Goal: Task Accomplishment & Management: Manage account settings

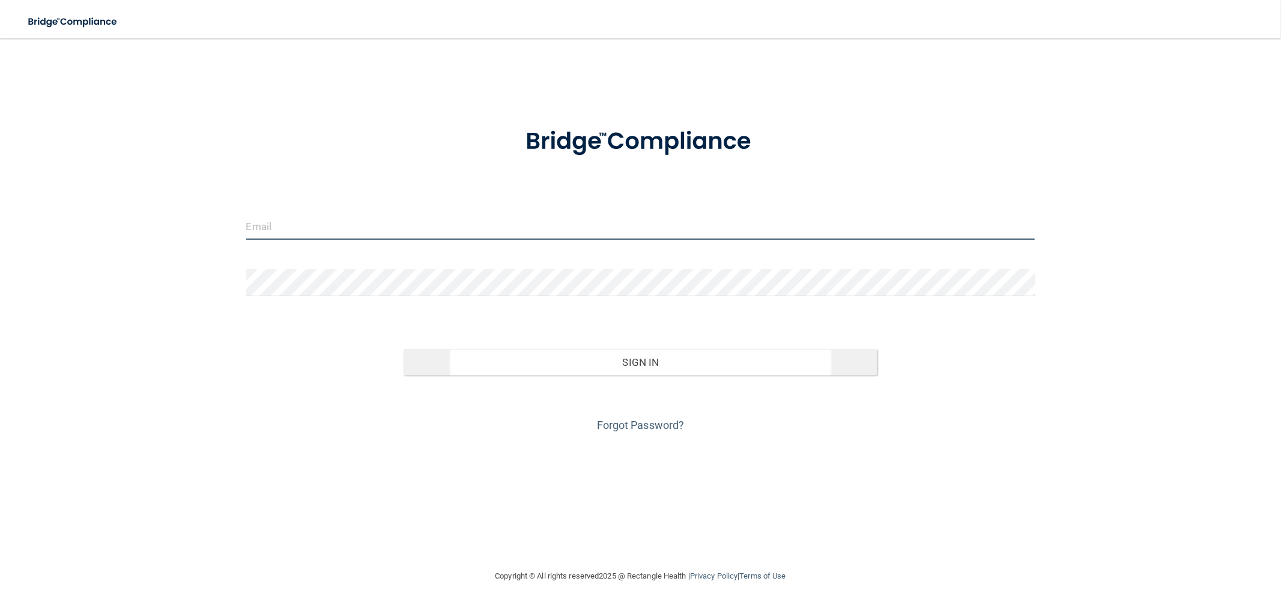
type input "mfennell@rectanglehealth.com"
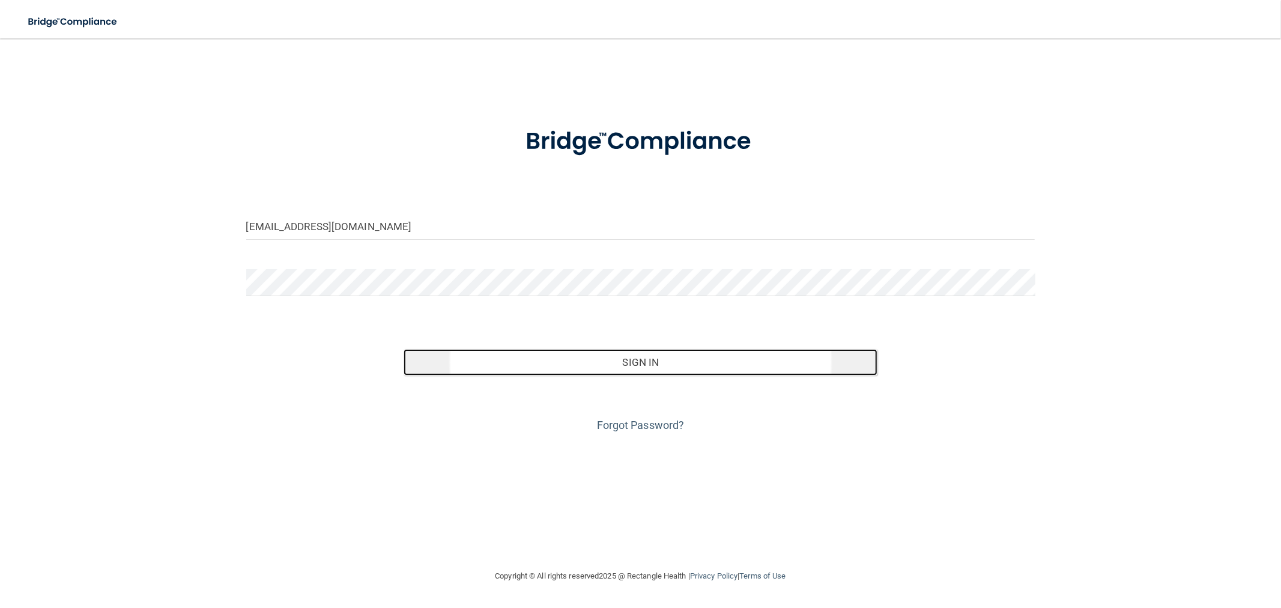
click at [641, 357] on button "Sign In" at bounding box center [639, 362] width 473 height 26
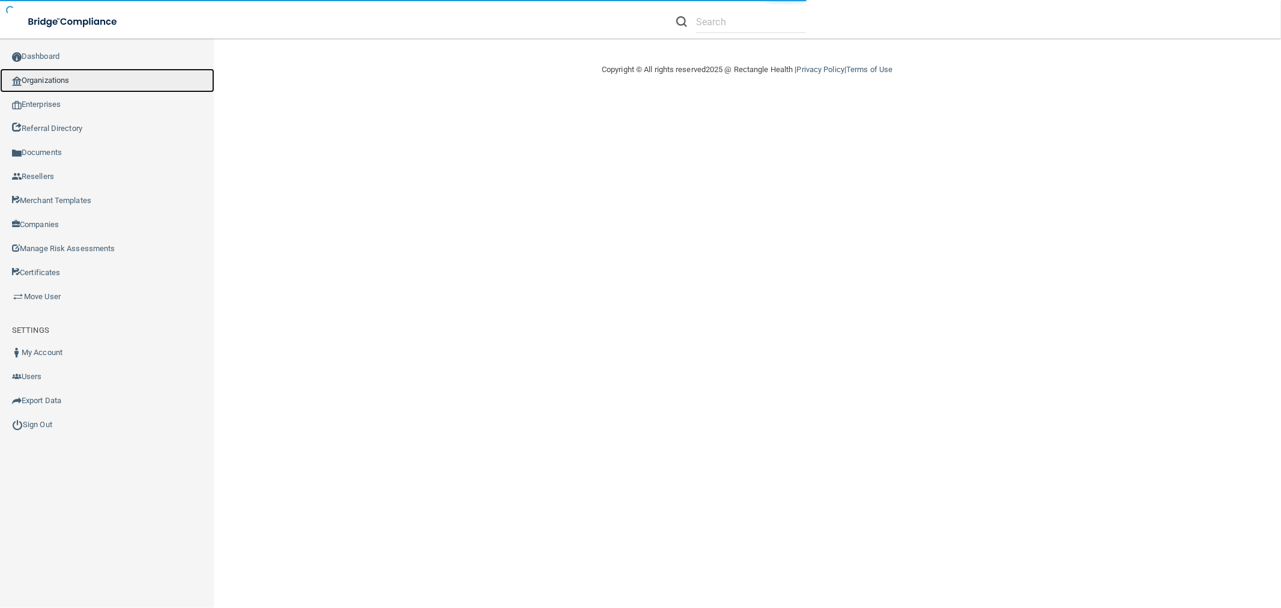
click at [60, 85] on link "Organizations" at bounding box center [107, 80] width 214 height 24
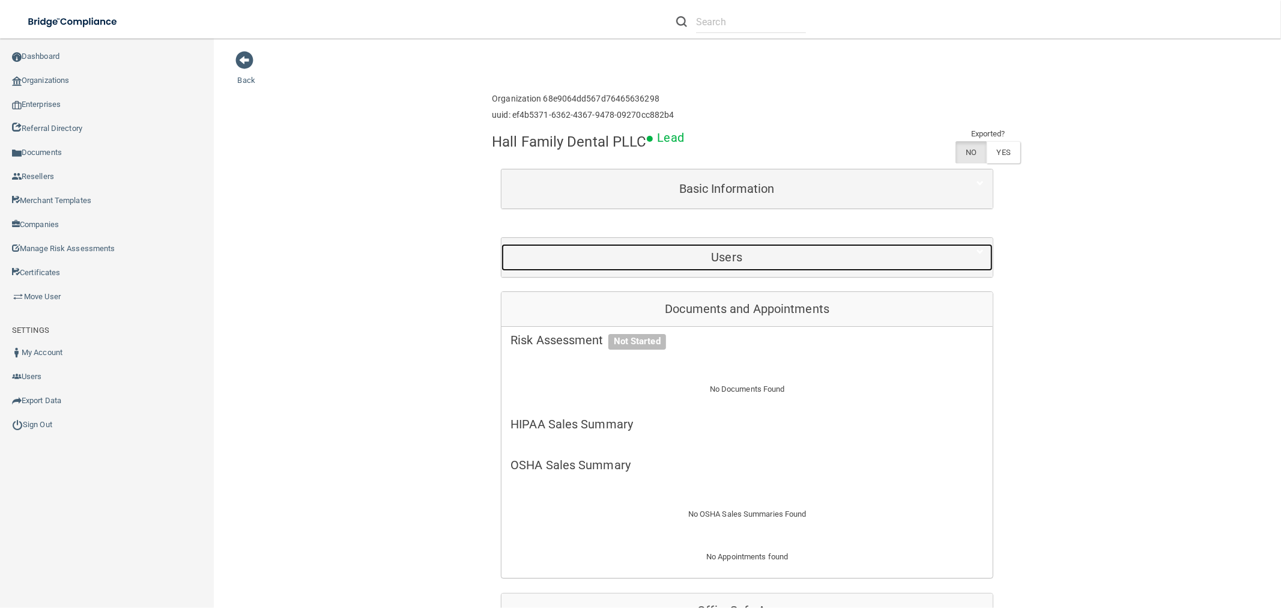
click at [792, 268] on div "Users" at bounding box center [726, 257] width 450 height 27
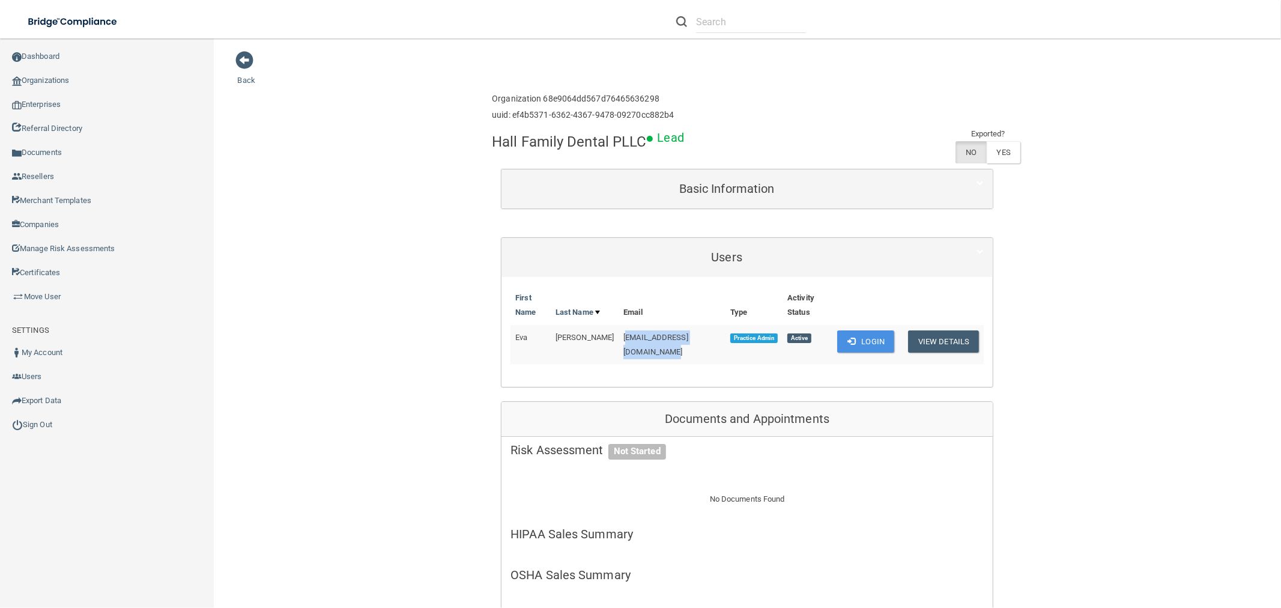
drag, startPoint x: 609, startPoint y: 337, endPoint x: 707, endPoint y: 330, distance: 98.1
click at [707, 330] on td "1eva@hallfamilydentalky.com" at bounding box center [671, 344] width 107 height 39
copy span "[EMAIL_ADDRESS][DOMAIN_NAME]"
click at [952, 339] on button "View Details" at bounding box center [943, 341] width 71 height 22
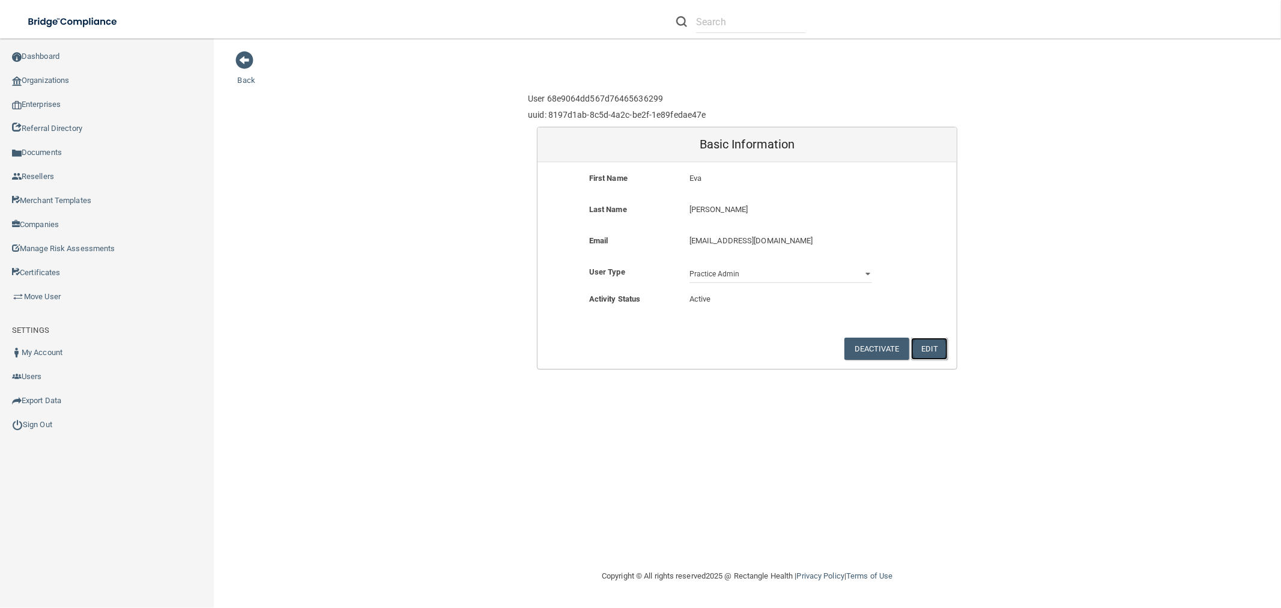
click at [929, 349] on button "Edit" at bounding box center [929, 348] width 37 height 22
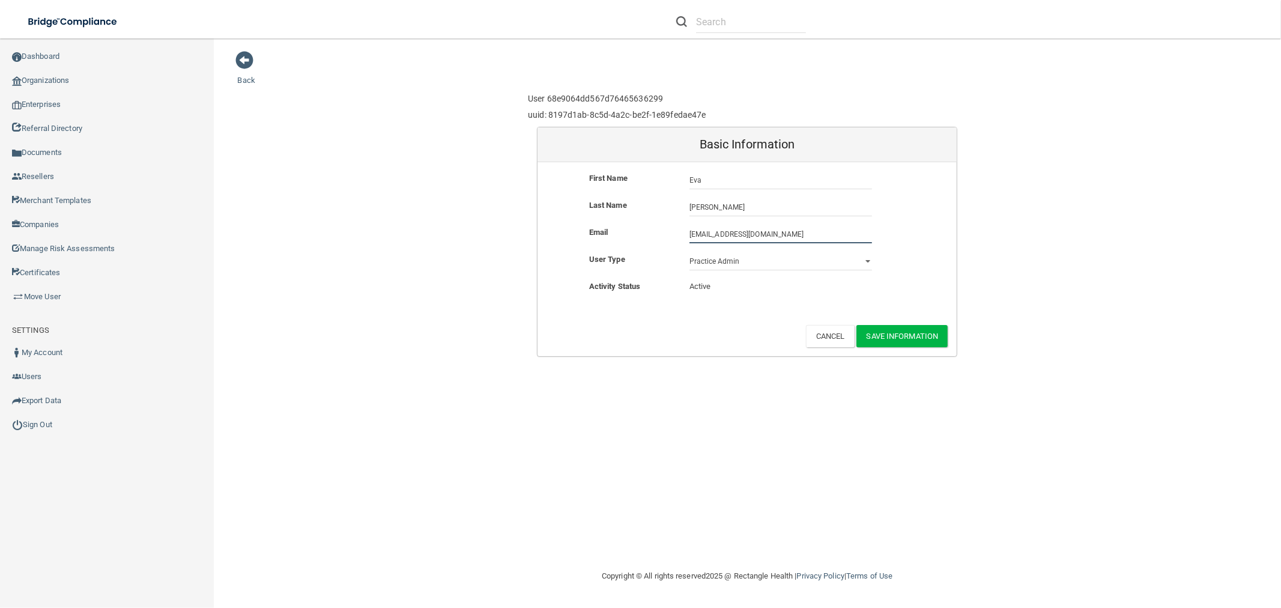
click at [692, 232] on input "1eva@hallfamilydentalky.com" at bounding box center [780, 234] width 183 height 18
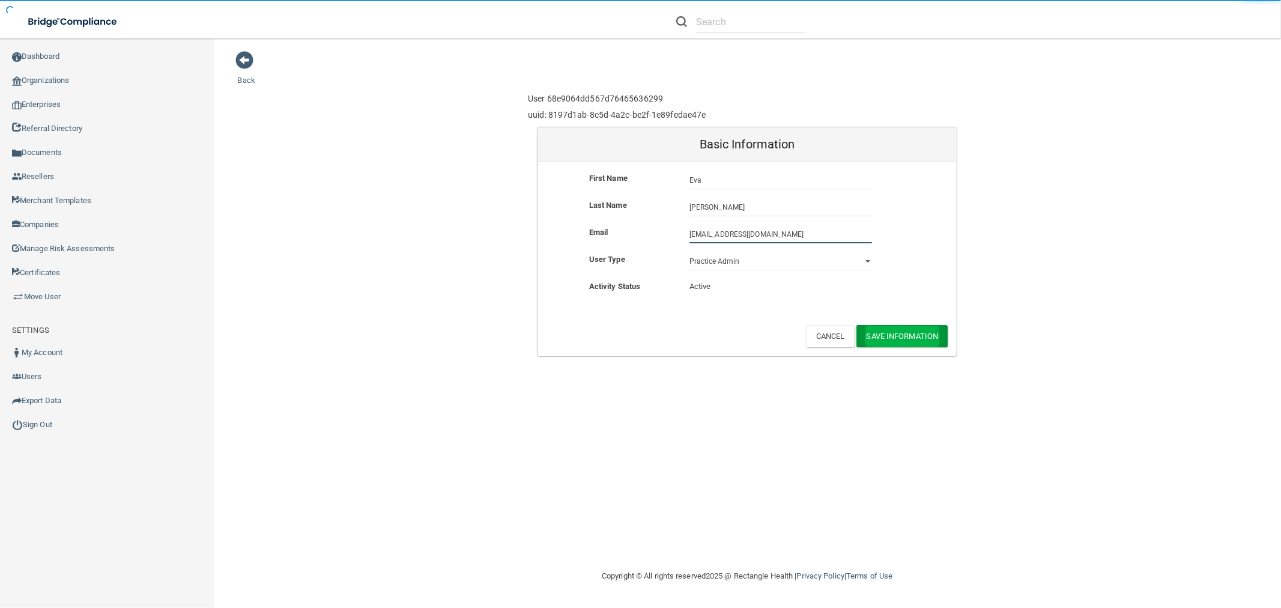
type input "[EMAIL_ADDRESS][DOMAIN_NAME]"
click at [921, 343] on button "Save Information" at bounding box center [902, 336] width 92 height 22
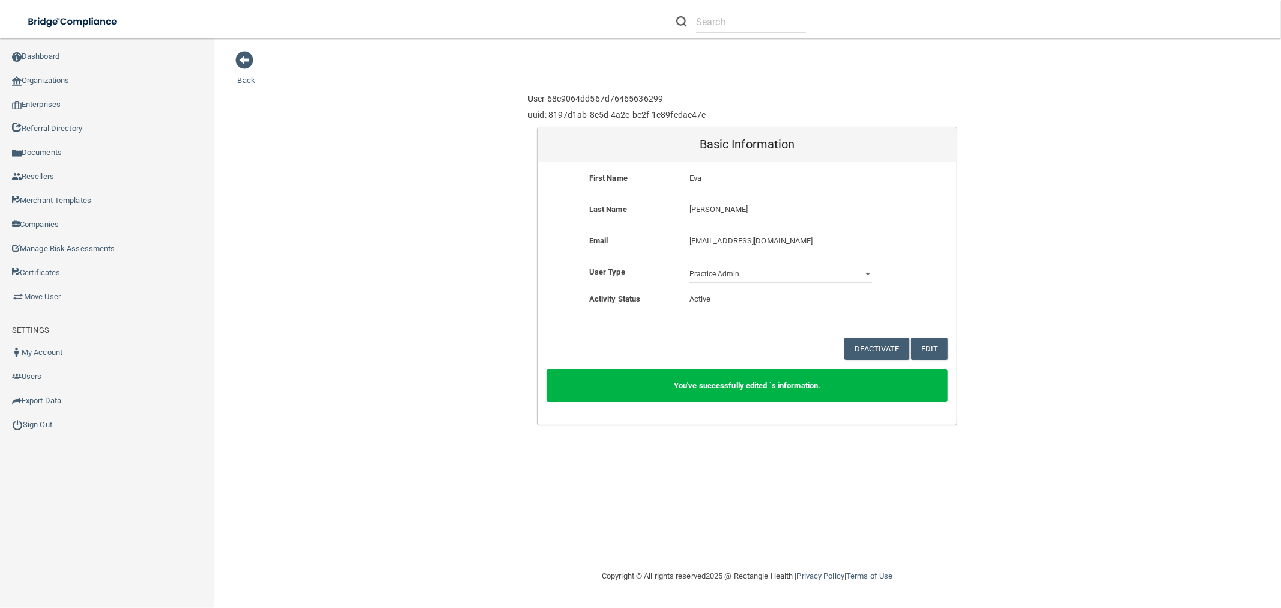
click at [239, 73] on div "Back User 68e9064dd567d76465636299 uuid: 8197d1ab-8c5d-4a2c-be2f-1e89fedae47e B…" at bounding box center [747, 237] width 1019 height 375
click at [241, 64] on span at bounding box center [245, 60] width 18 height 18
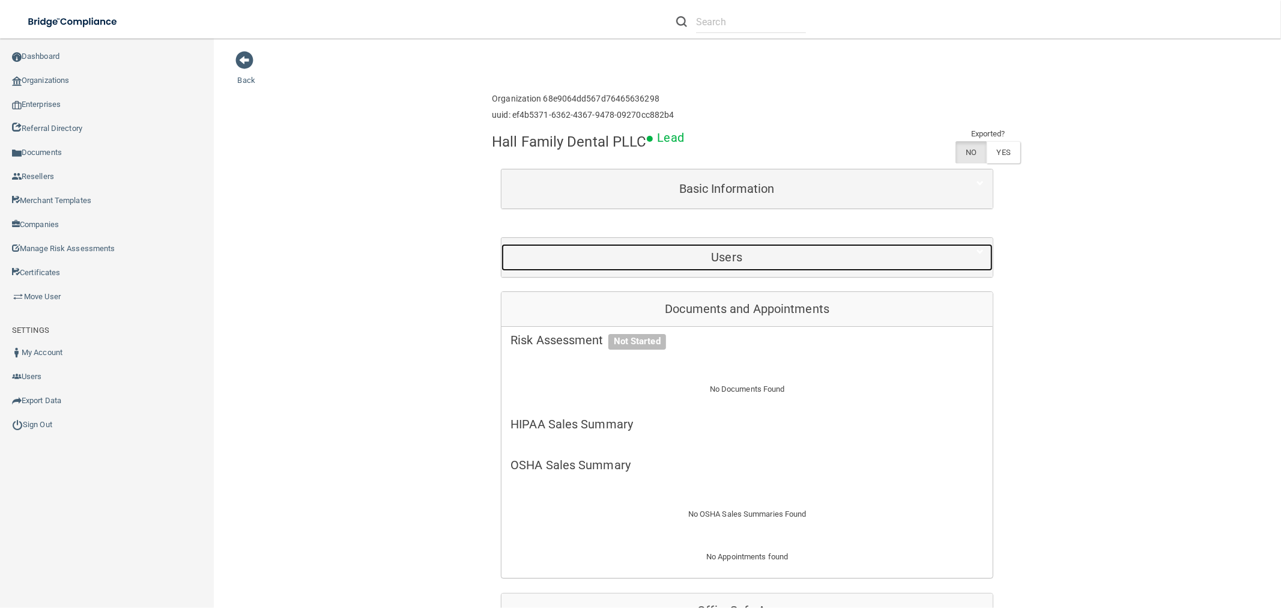
click at [744, 247] on div "Users" at bounding box center [726, 257] width 450 height 27
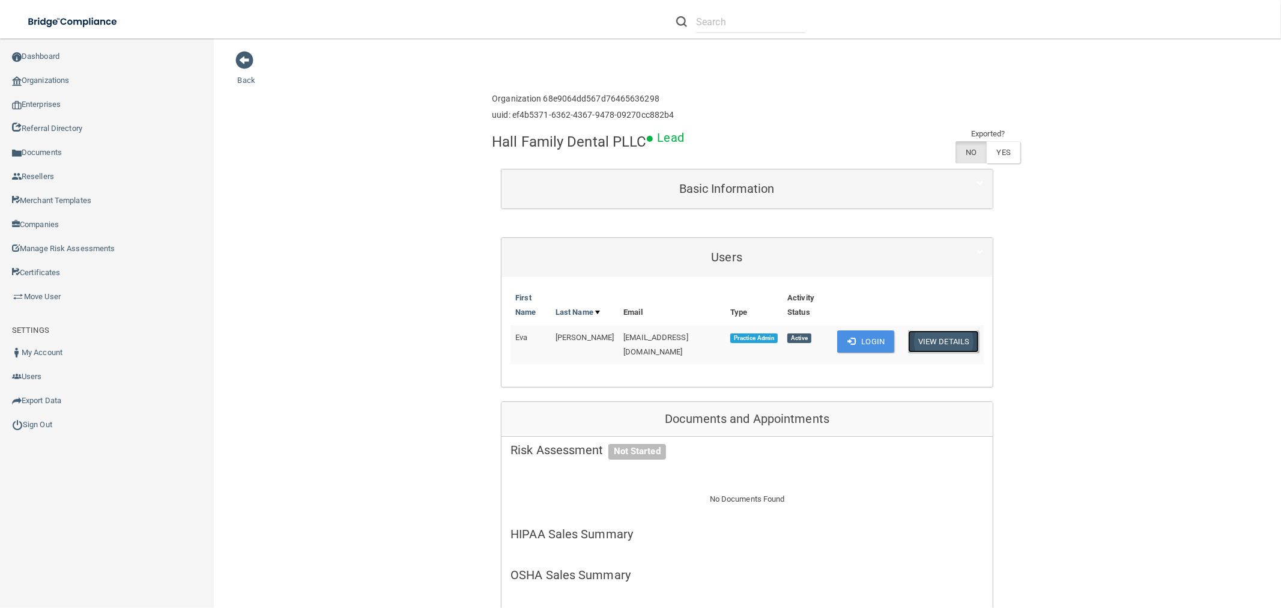
click at [962, 337] on button "View Details" at bounding box center [943, 341] width 71 height 22
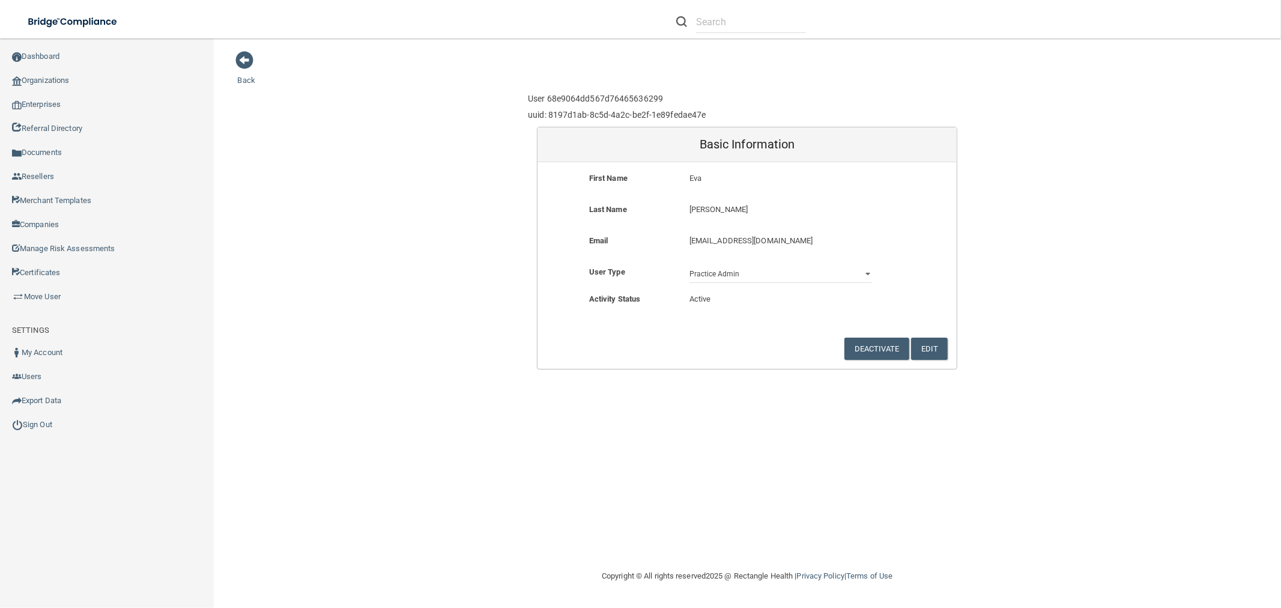
click at [247, 73] on div "Back User 68e9064dd567d76465636299 uuid: 8197d1ab-8c5d-4a2c-be2f-1e89fedae47e B…" at bounding box center [747, 209] width 1019 height 319
click at [246, 68] on span at bounding box center [245, 60] width 18 height 18
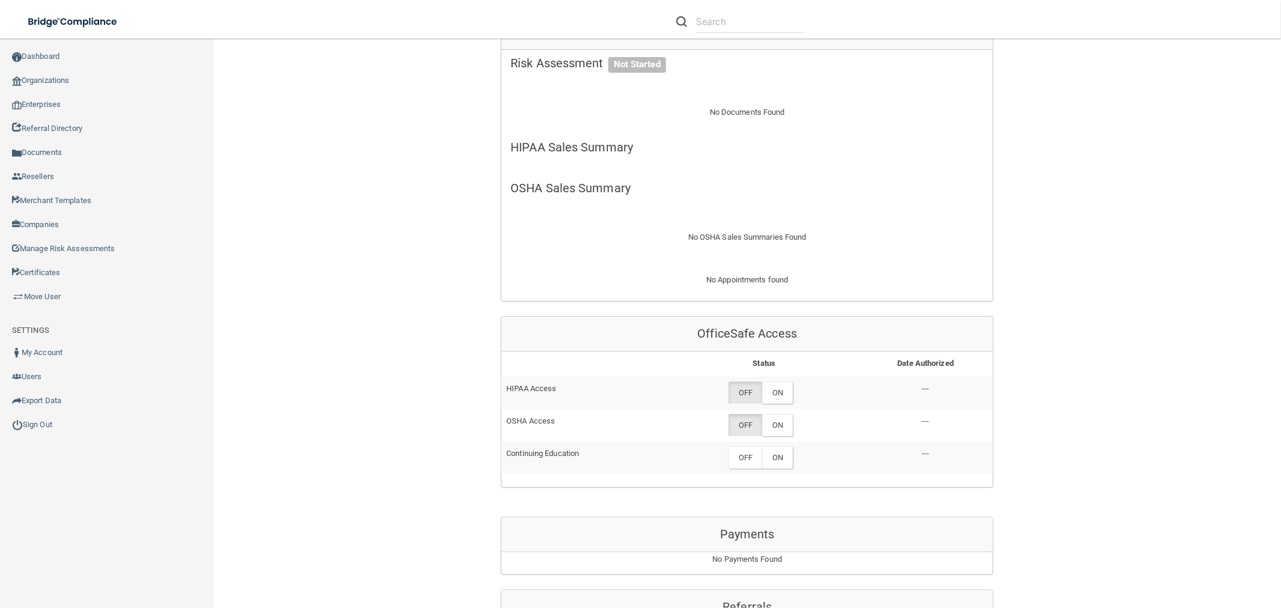
scroll to position [400, 0]
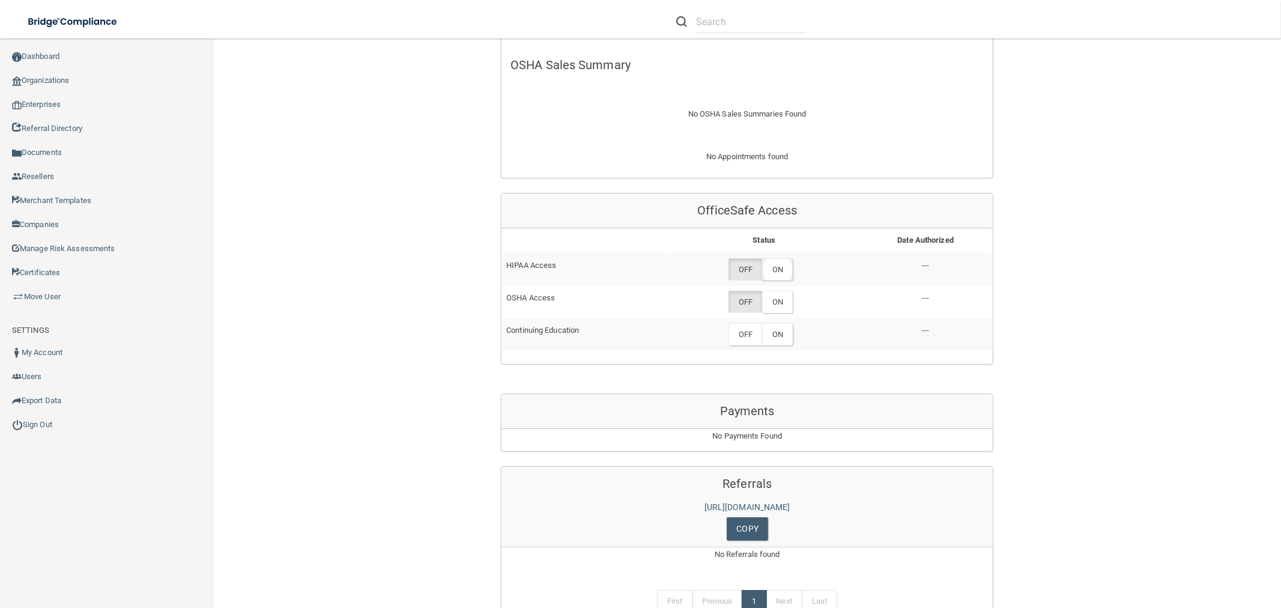
click at [778, 268] on label "ON" at bounding box center [777, 269] width 31 height 22
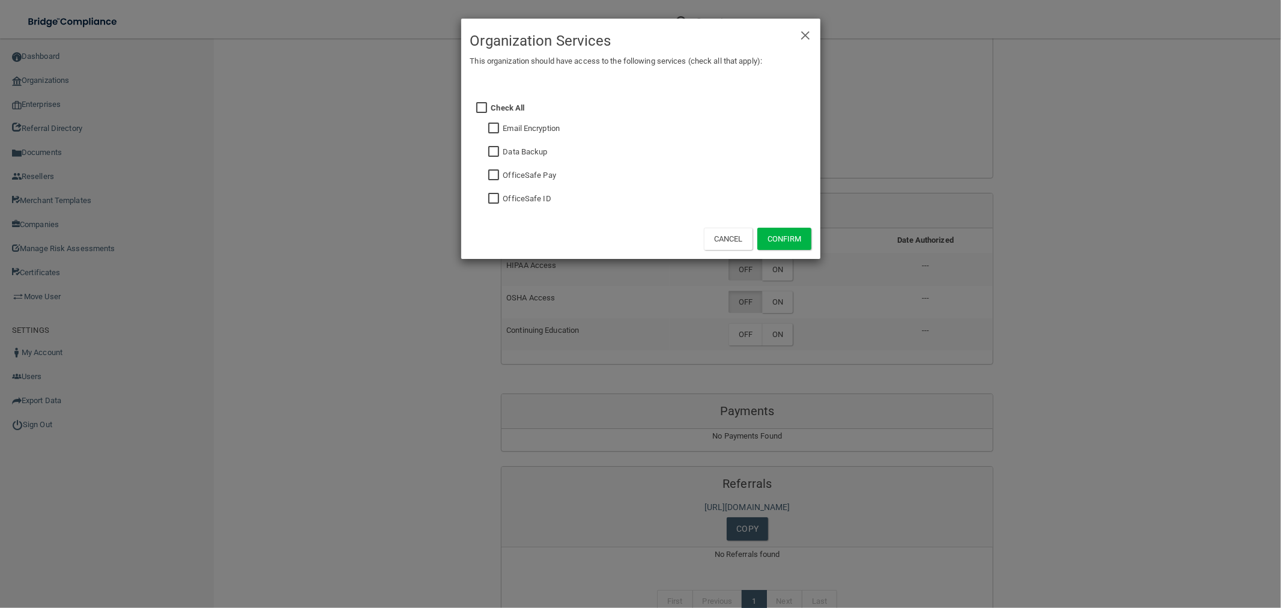
click at [491, 175] on input "checkbox" at bounding box center [495, 175] width 14 height 10
checkbox input "true"
click at [803, 235] on button "Confirm" at bounding box center [784, 239] width 54 height 22
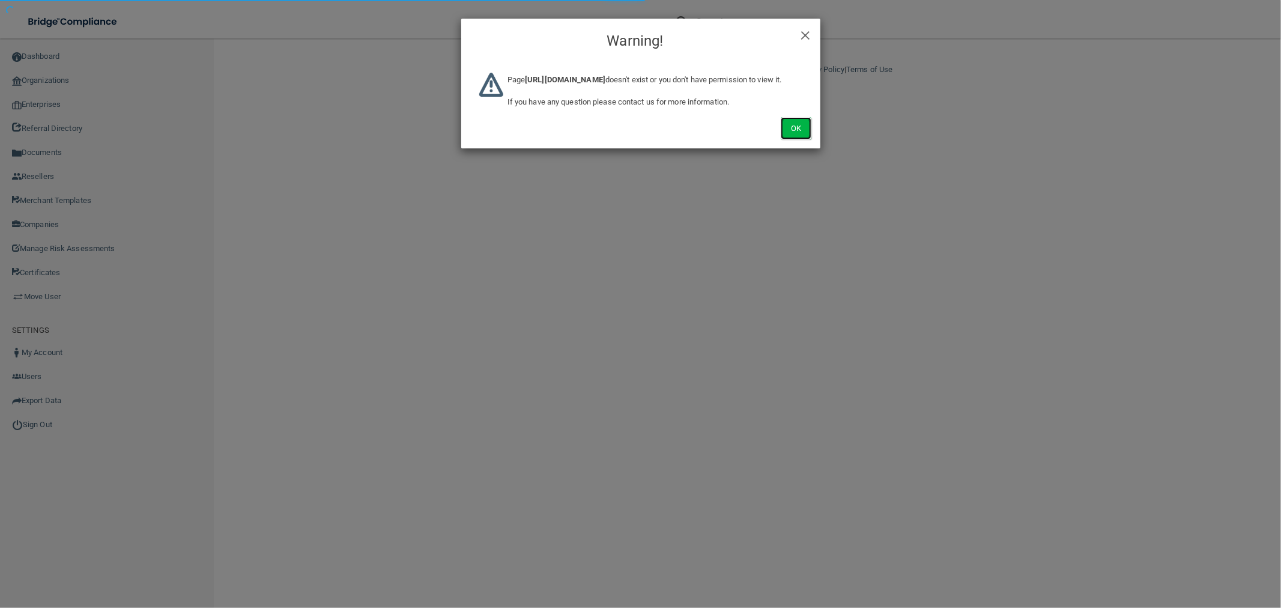
click at [809, 139] on button "Ok" at bounding box center [795, 128] width 30 height 22
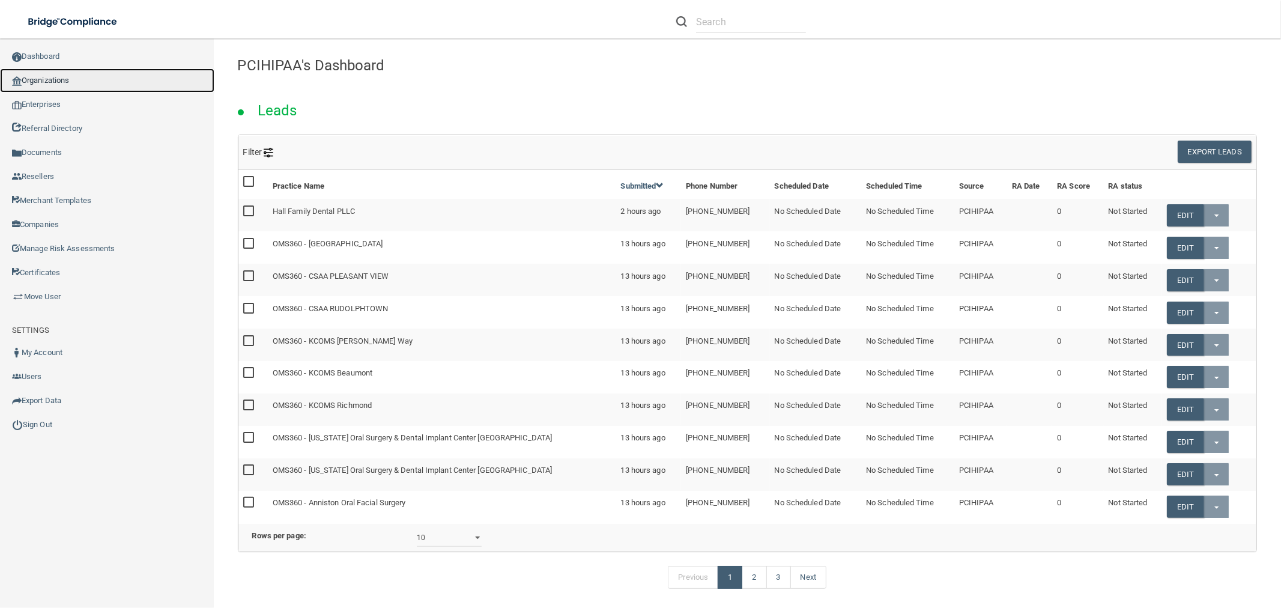
click at [66, 82] on link "Organizations" at bounding box center [107, 80] width 214 height 24
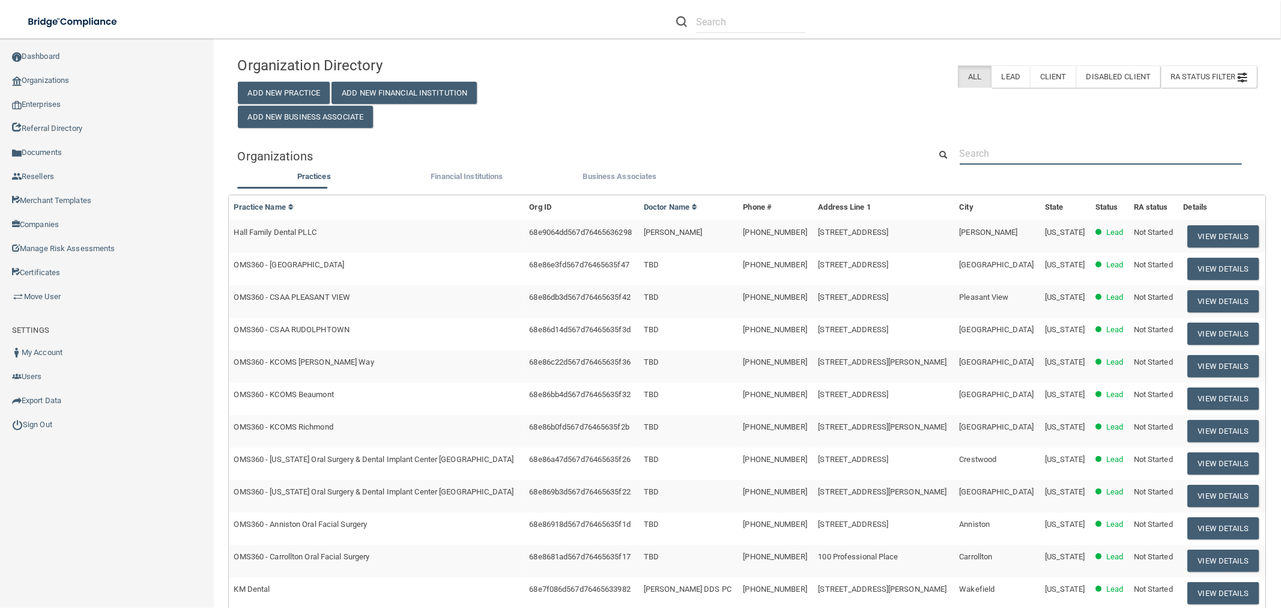
click at [986, 155] on input "text" at bounding box center [1100, 153] width 282 height 22
click at [999, 141] on div "Organization Directory Add New Practice Add New Financial Institution Add New B…" at bounding box center [747, 396] width 1019 height 693
click at [1001, 144] on input "text" at bounding box center [1100, 153] width 282 height 22
paste input "[EMAIL_ADDRESS][DOMAIN_NAME]"
type input "[EMAIL_ADDRESS][DOMAIN_NAME]"
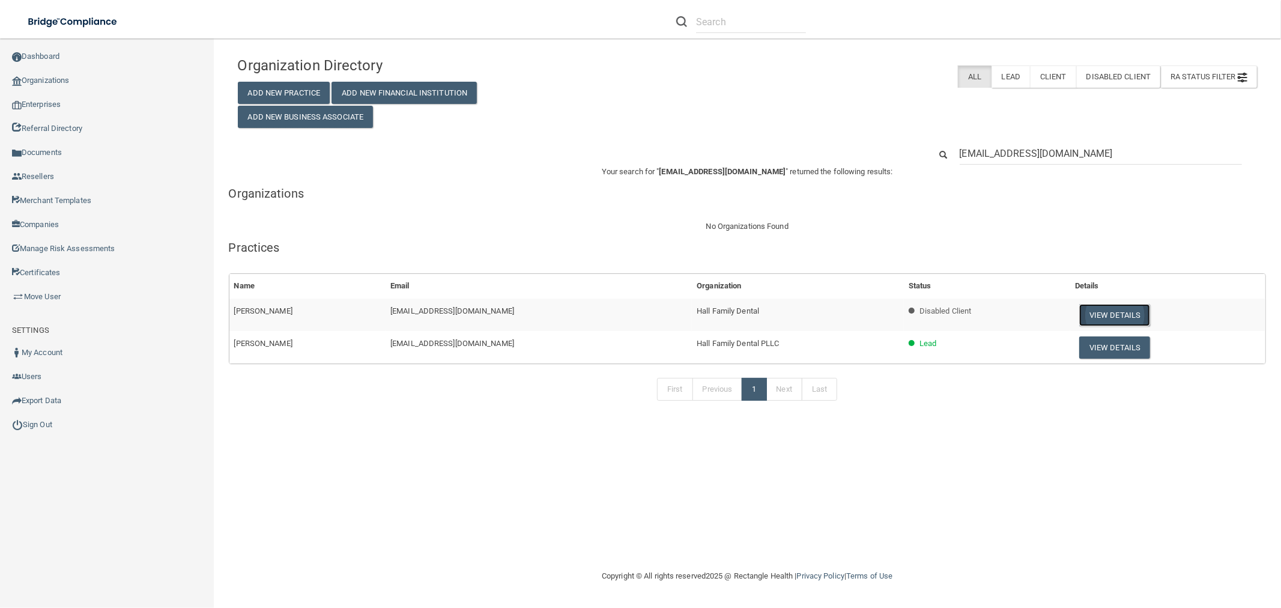
click at [1099, 309] on button "View Details" at bounding box center [1114, 315] width 71 height 22
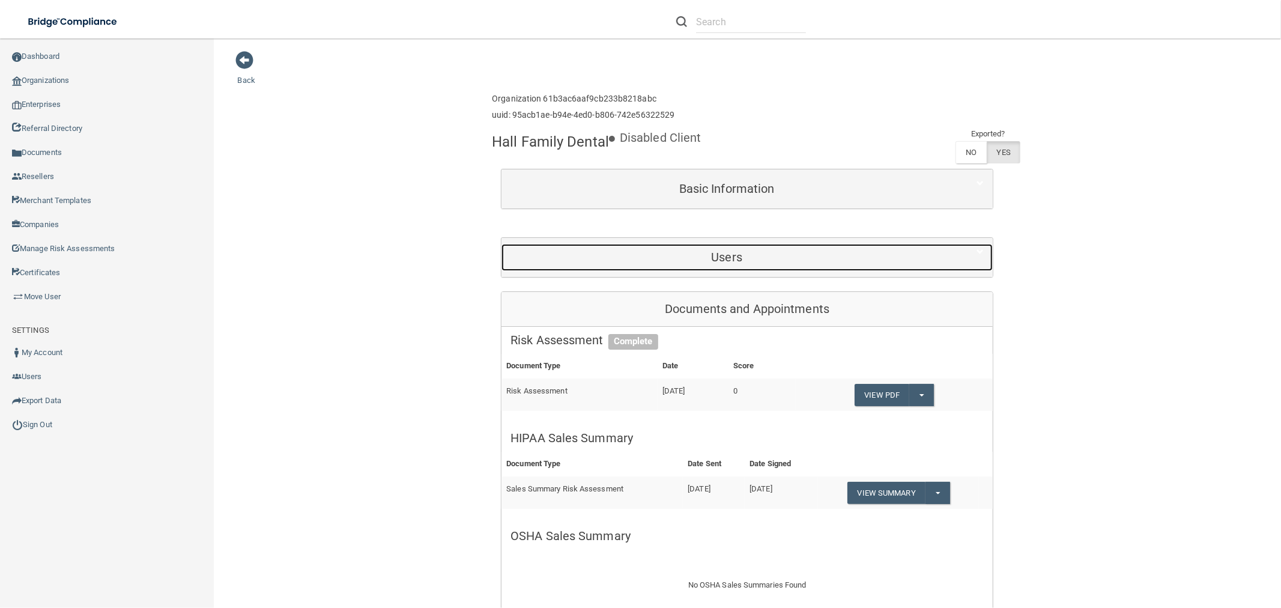
click at [711, 252] on h5 "Users" at bounding box center [726, 256] width 432 height 13
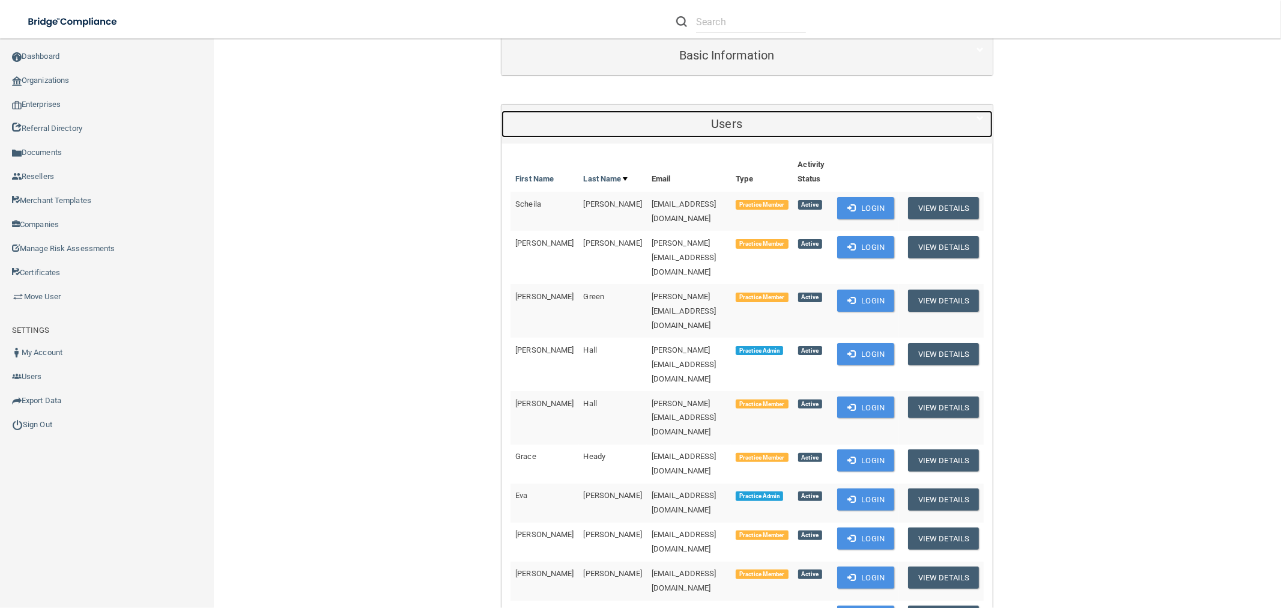
scroll to position [200, 0]
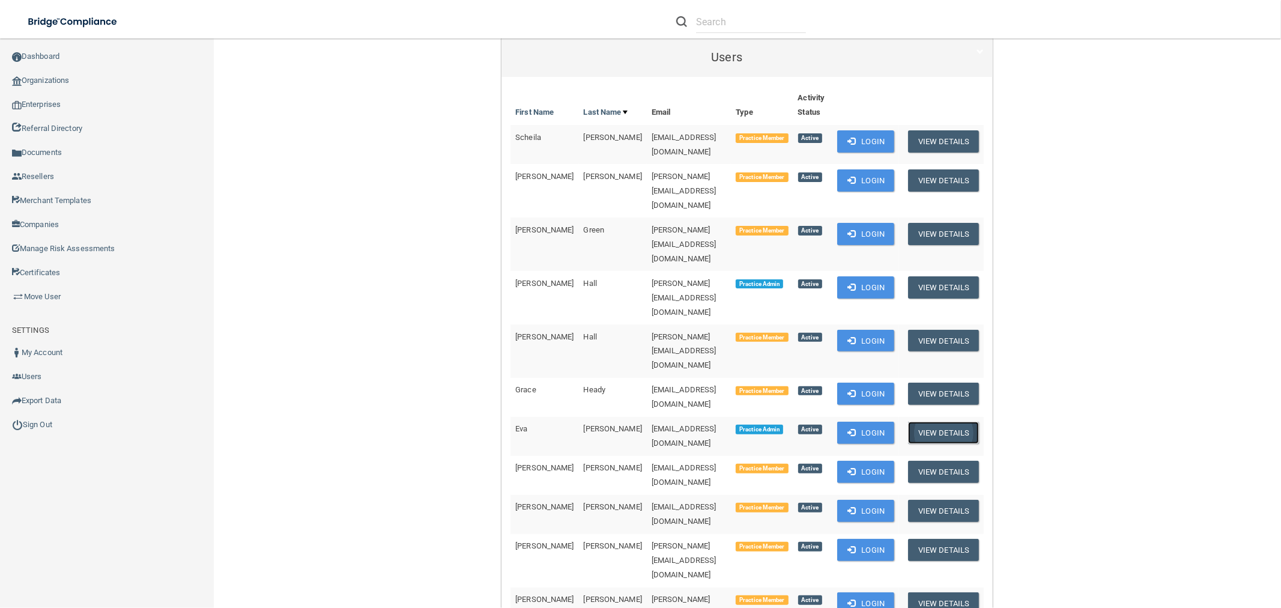
click at [950, 421] on button "View Details" at bounding box center [943, 432] width 71 height 22
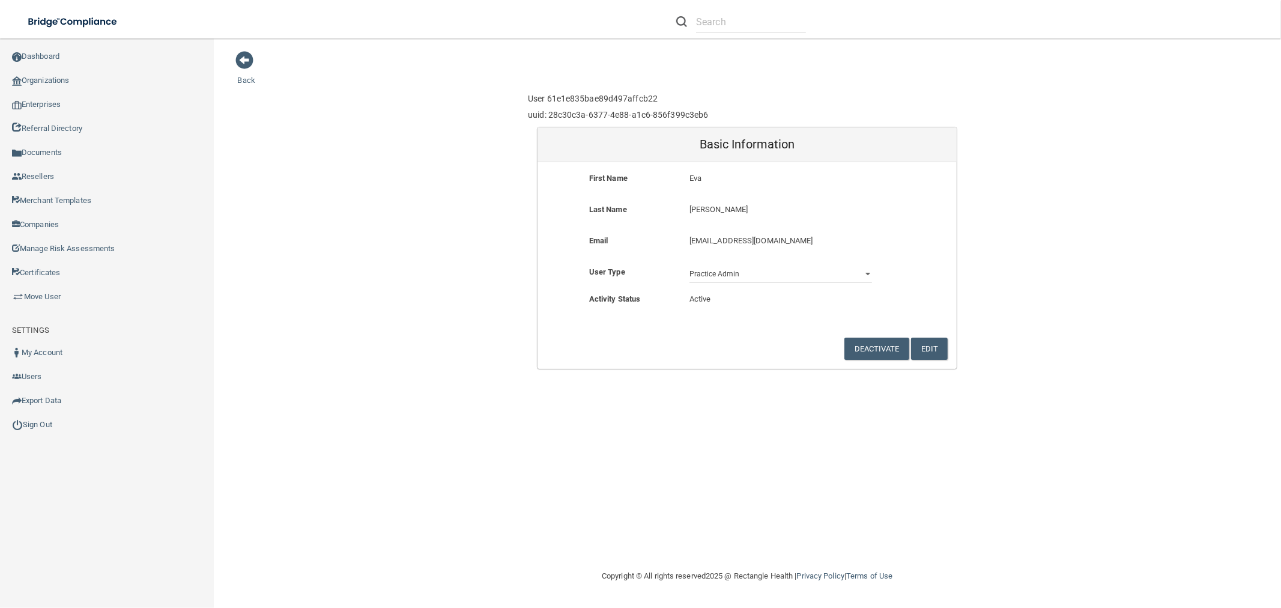
click at [801, 240] on p "[EMAIL_ADDRESS][DOMAIN_NAME]" at bounding box center [780, 241] width 183 height 14
click at [932, 350] on button "Edit" at bounding box center [929, 348] width 37 height 22
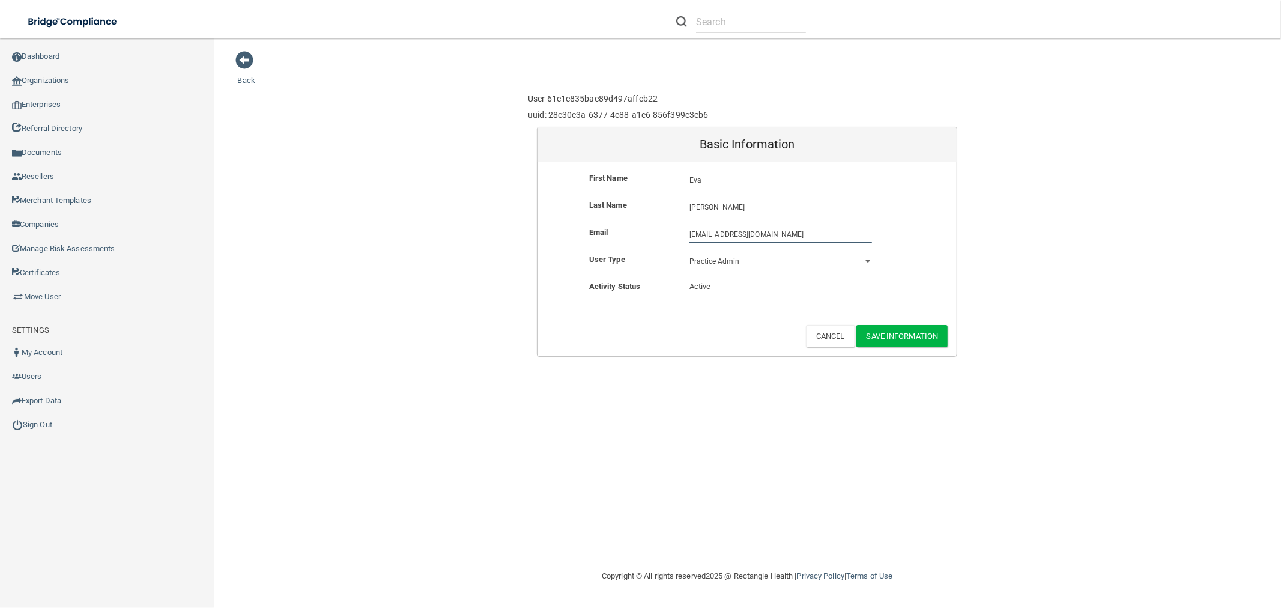
click at [818, 242] on input "[EMAIL_ADDRESS][DOMAIN_NAME]" at bounding box center [780, 234] width 183 height 18
type input "eva@hallfamilydentalky.co"
click at [925, 339] on button "Save Information" at bounding box center [902, 336] width 92 height 22
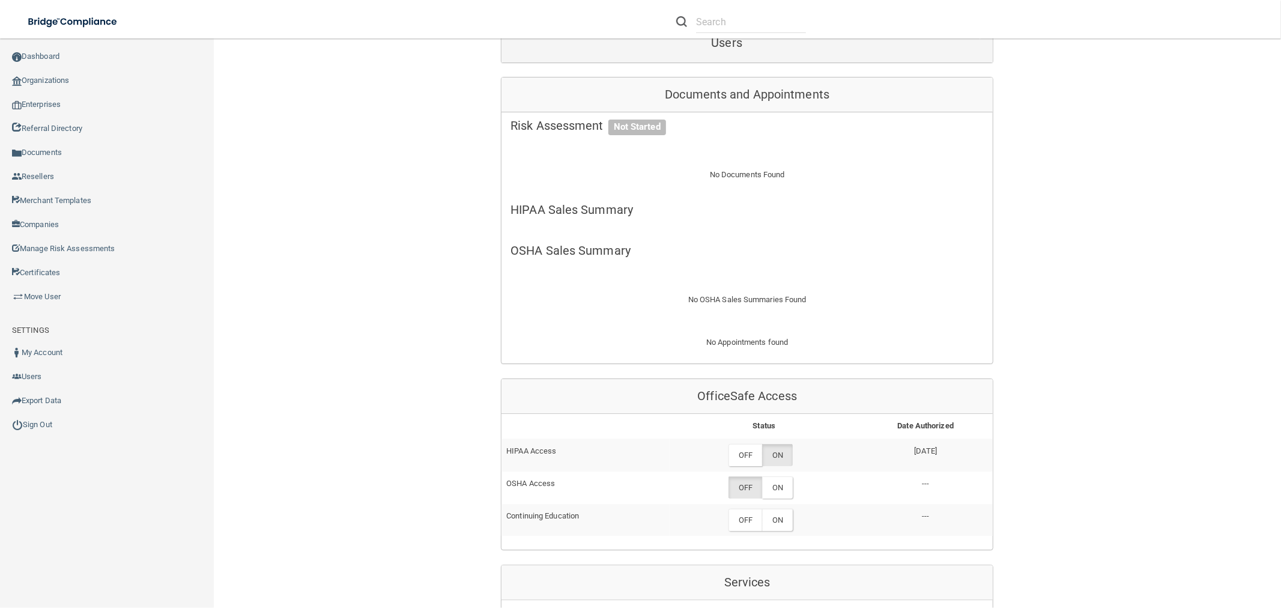
scroll to position [400, 0]
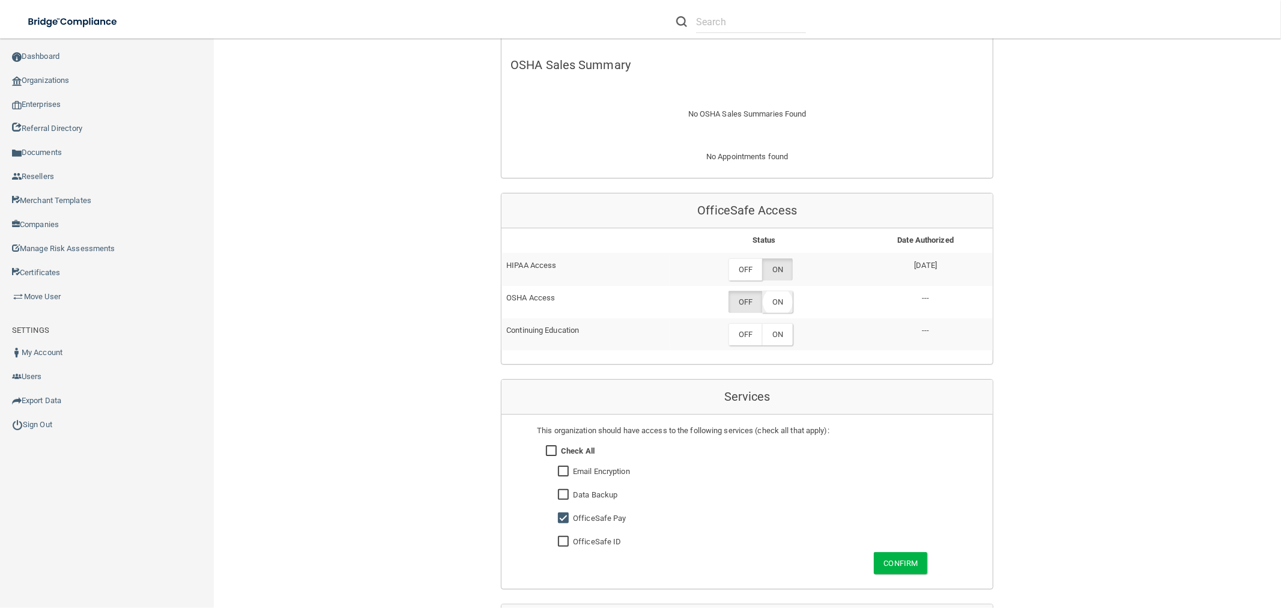
click at [780, 303] on label "ON" at bounding box center [777, 302] width 31 height 22
